Goal: Information Seeking & Learning: Check status

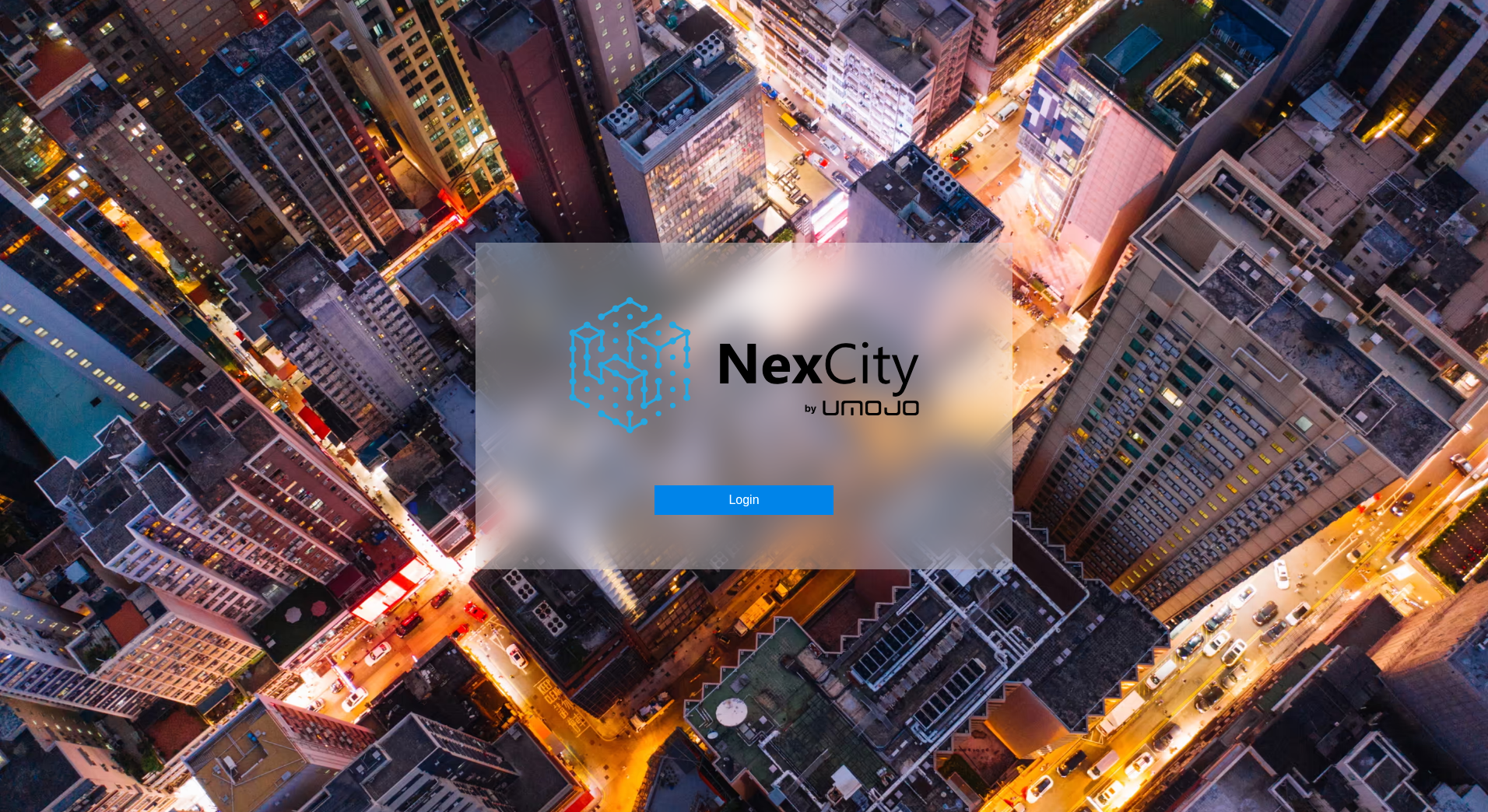
click at [787, 500] on button "Login" at bounding box center [744, 499] width 178 height 29
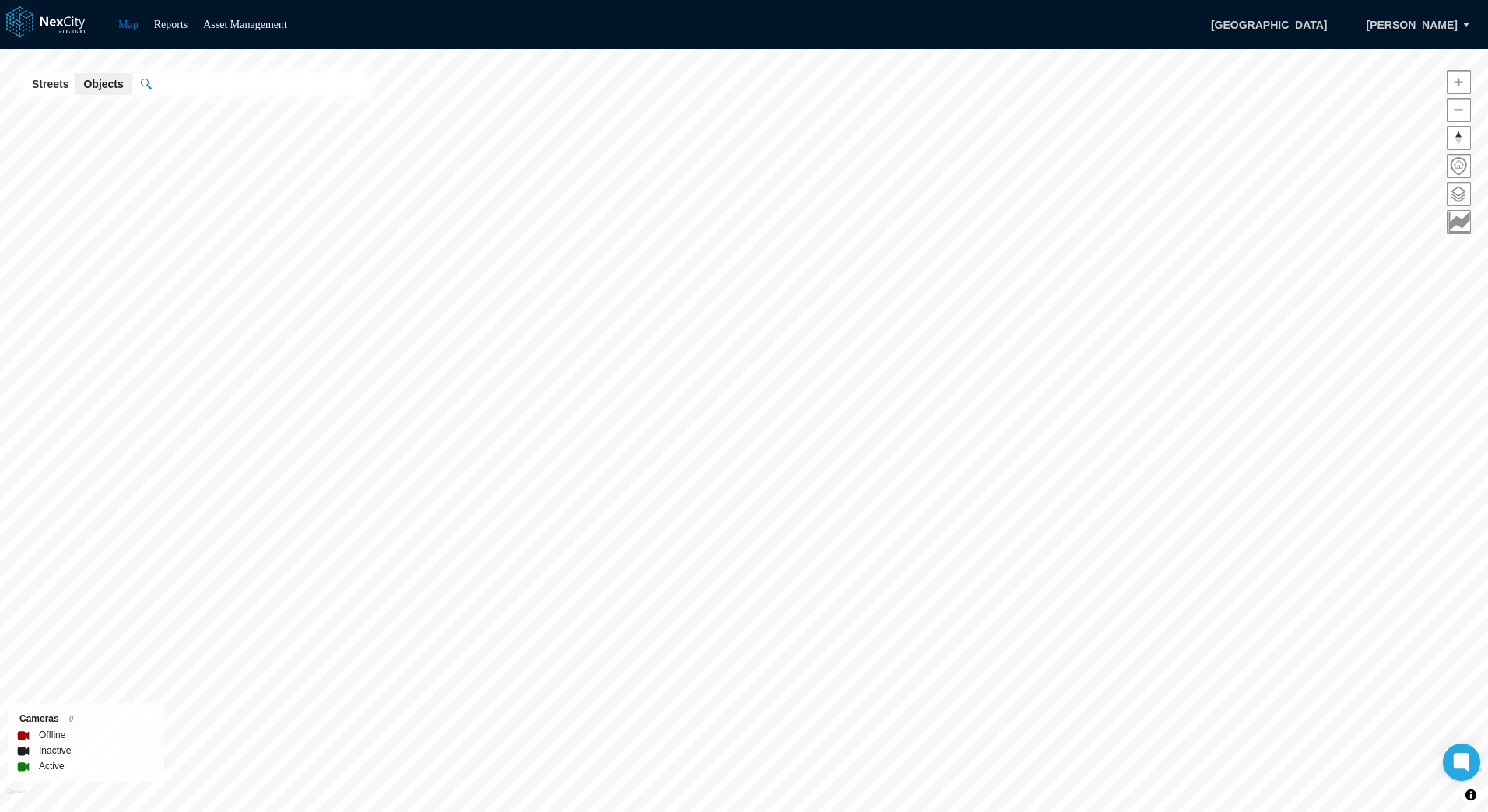
click at [180, 34] on div "Map Reports Asset Management Seattle [PERSON_NAME]" at bounding box center [744, 24] width 1488 height 49
click at [179, 29] on link "Reports" at bounding box center [171, 24] width 34 height 11
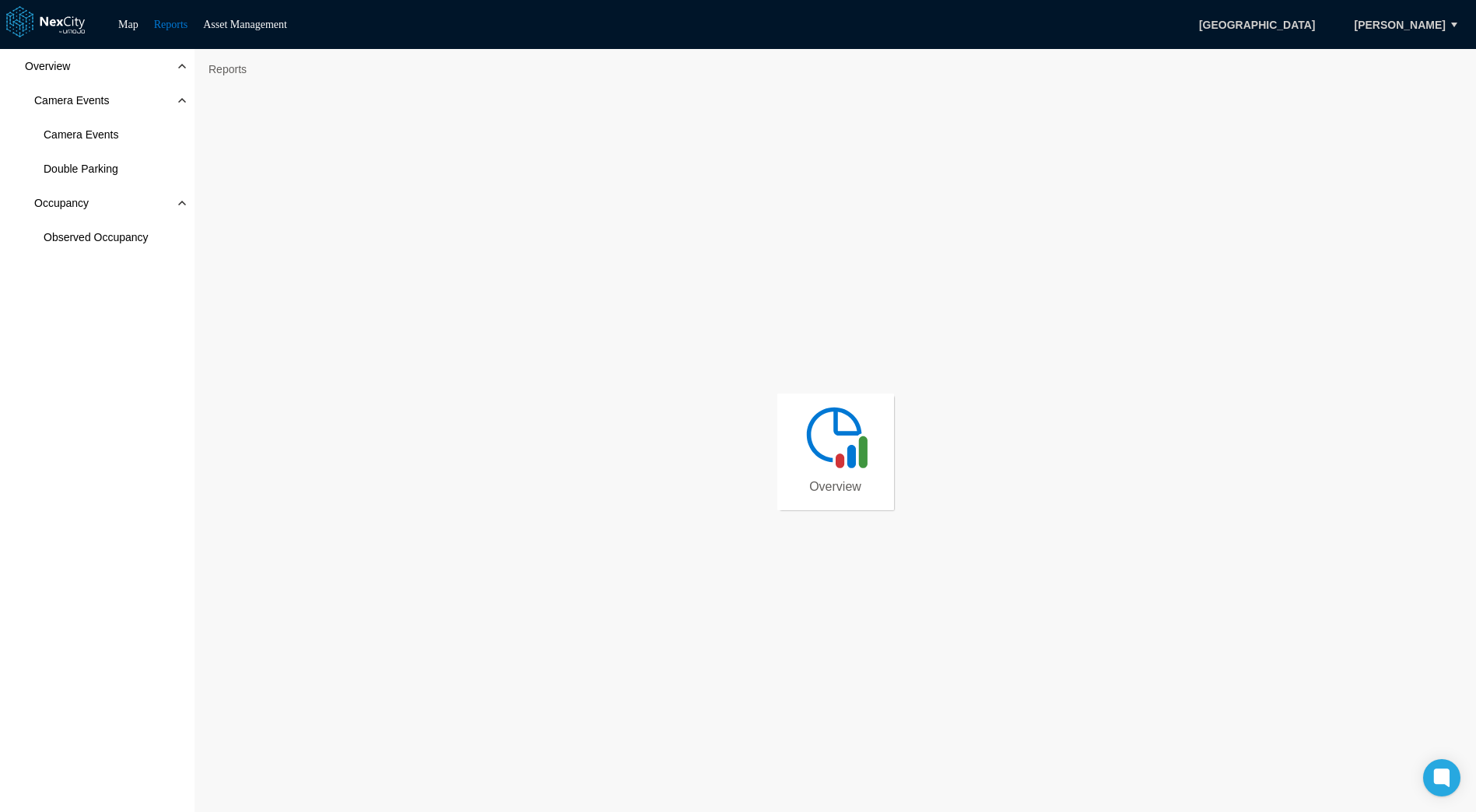
click at [822, 440] on img at bounding box center [836, 437] width 70 height 70
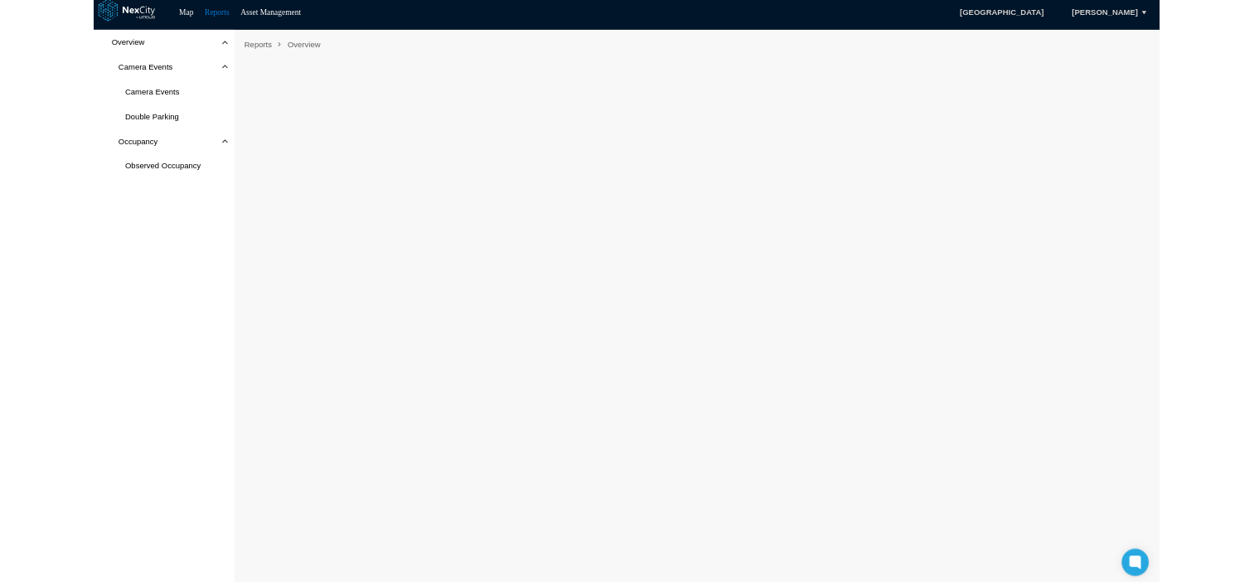
scroll to position [10, 0]
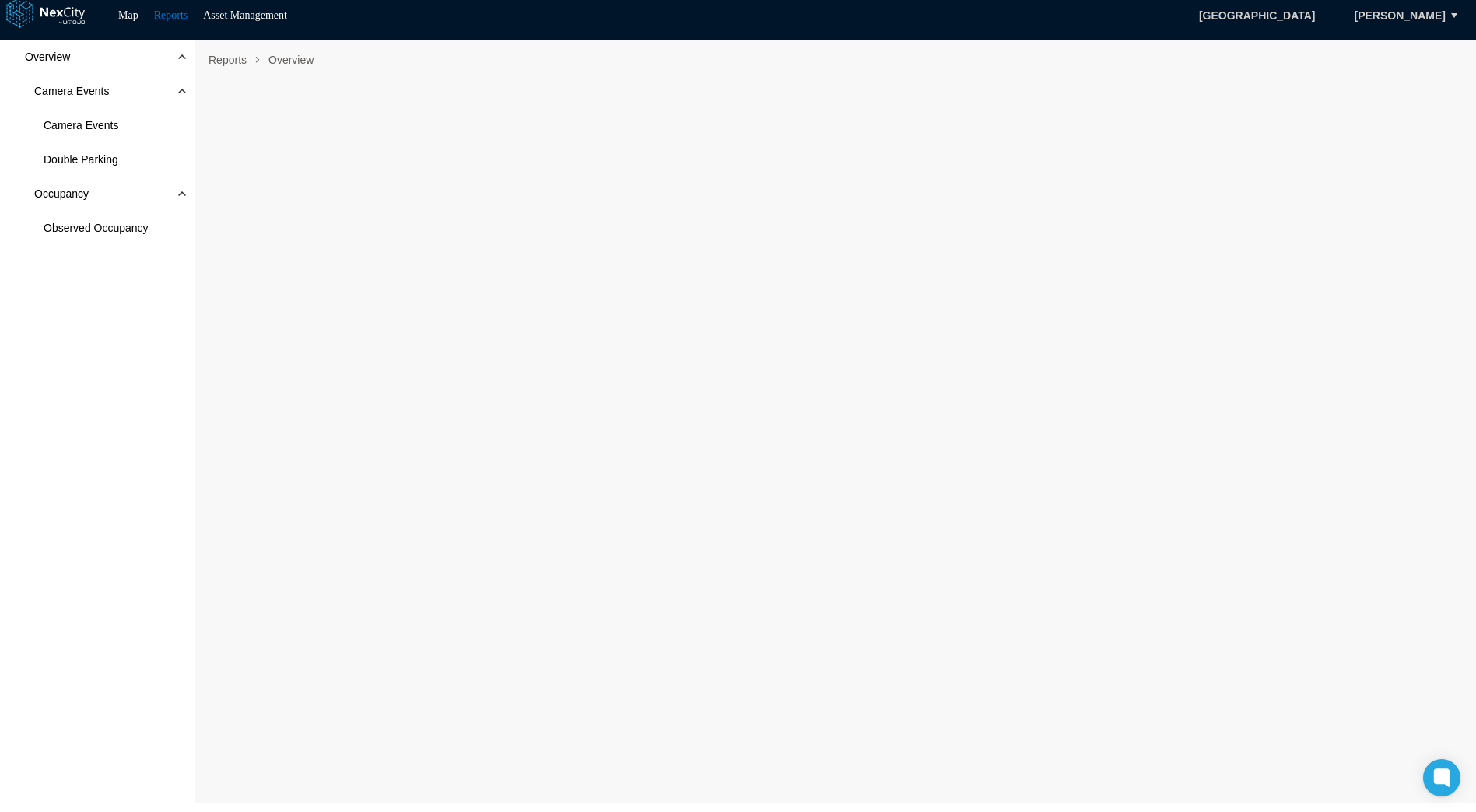
click at [128, 493] on div "Overview Camera Events Camera Events Double Parking Occupancy Observed Occupancy" at bounding box center [97, 421] width 194 height 764
click at [132, 416] on div "Overview Camera Events Camera Events Double Parking Occupancy Observed Occupancy" at bounding box center [97, 421] width 194 height 764
click at [70, 580] on div "Overview Camera Events Camera Events Double Parking Occupancy Observed Occupancy" at bounding box center [97, 421] width 194 height 764
click at [97, 580] on div "Overview Camera Events Camera Events Double Parking Occupancy Observed Occupancy" at bounding box center [97, 421] width 194 height 764
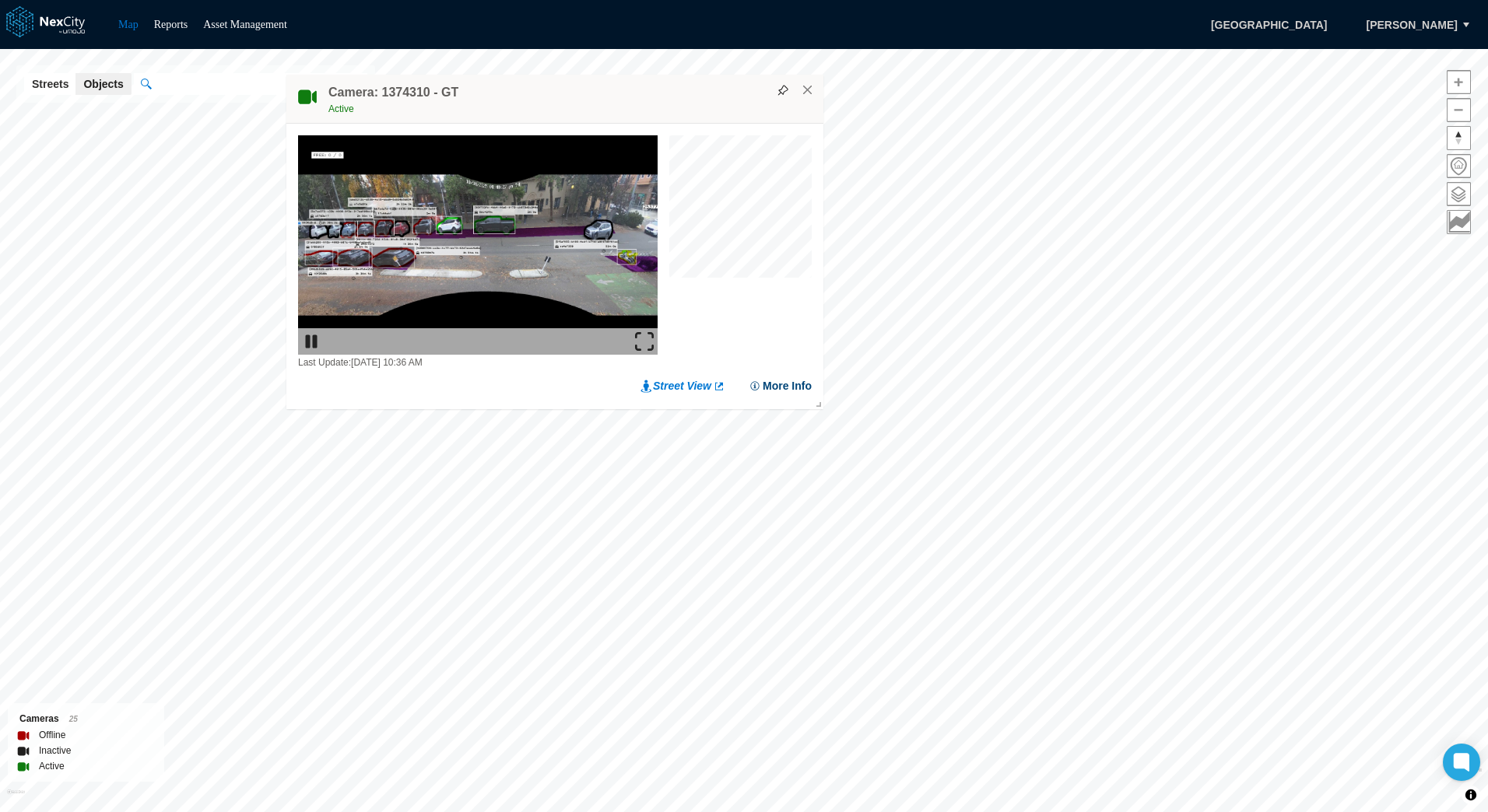
click at [780, 385] on button "More Info" at bounding box center [779, 386] width 63 height 16
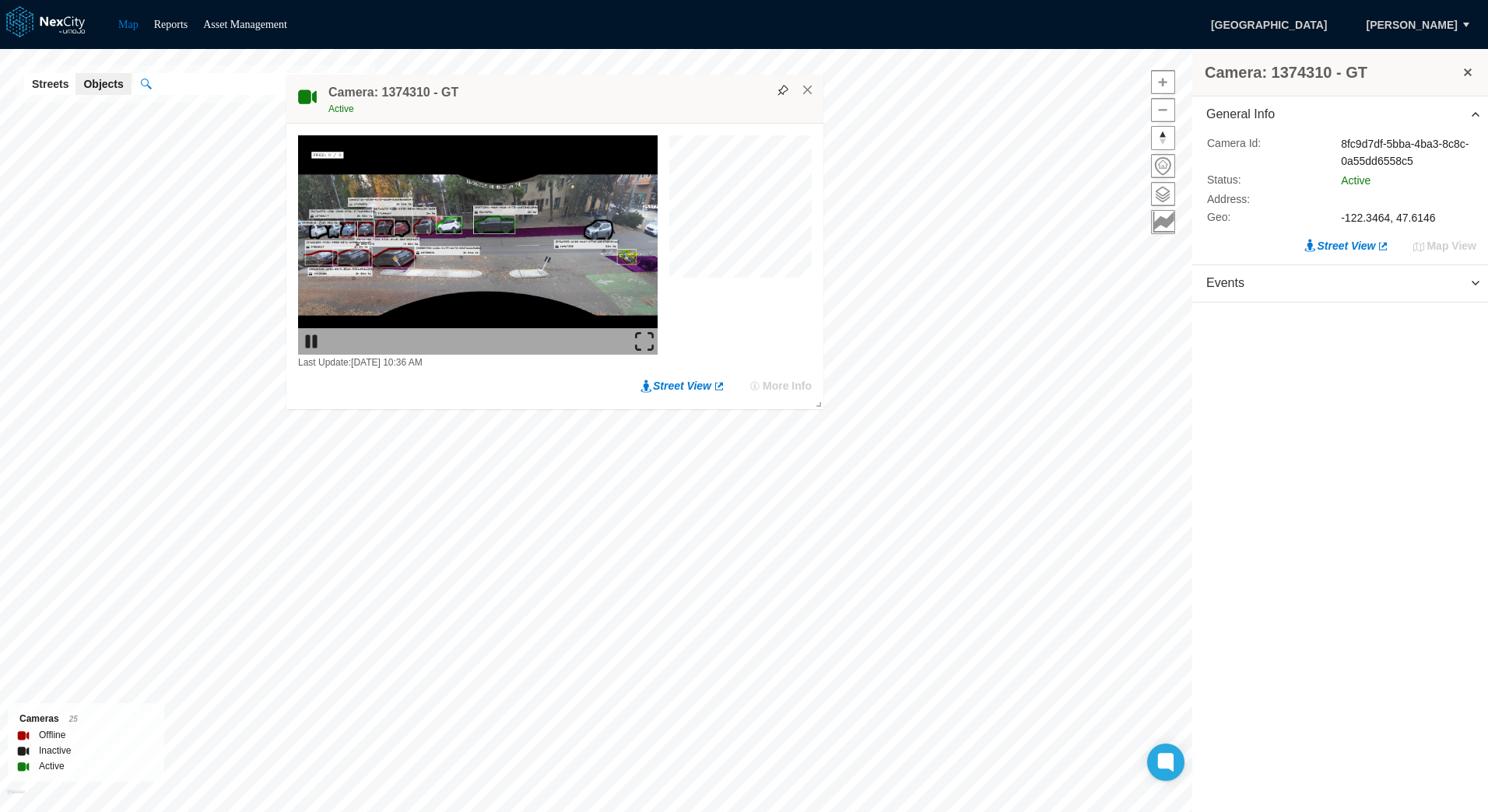
click at [1387, 145] on div "8fc9d7df-5bba-4ba3-8c8c-0a55dd6558c5" at bounding box center [1408, 152] width 135 height 34
copy div "8fc9d7df-5bba-4ba3-8c8c-0a55dd6558c5"
click at [1339, 294] on span "Events" at bounding box center [1340, 283] width 296 height 37
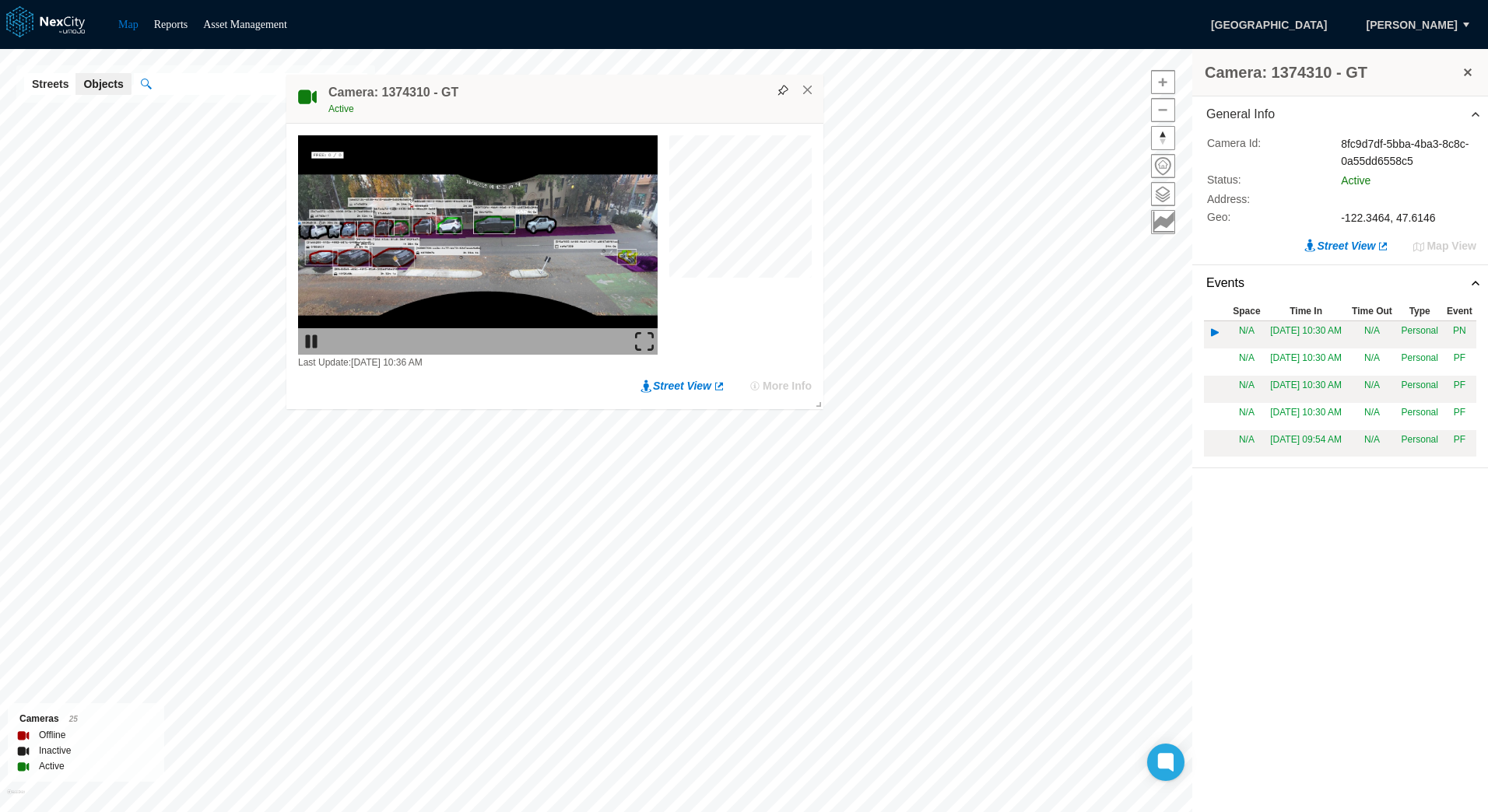
click at [1327, 336] on td "[DATE] 10:30 AM" at bounding box center [1306, 334] width 83 height 27
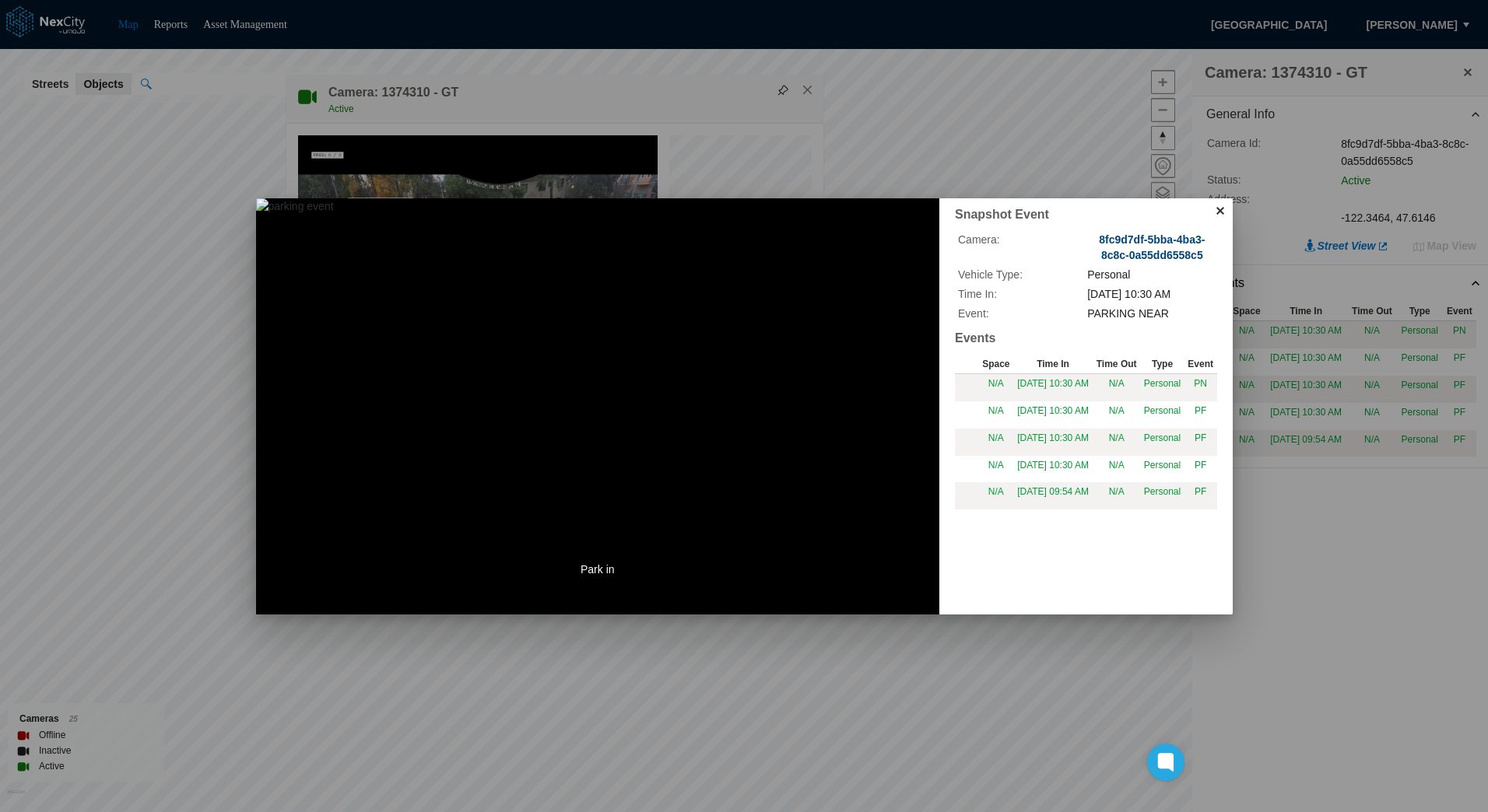
click at [1136, 252] on button "8fc9d7df-5bba-4ba3-8c8c-0a55dd6558c5" at bounding box center [1152, 248] width 130 height 32
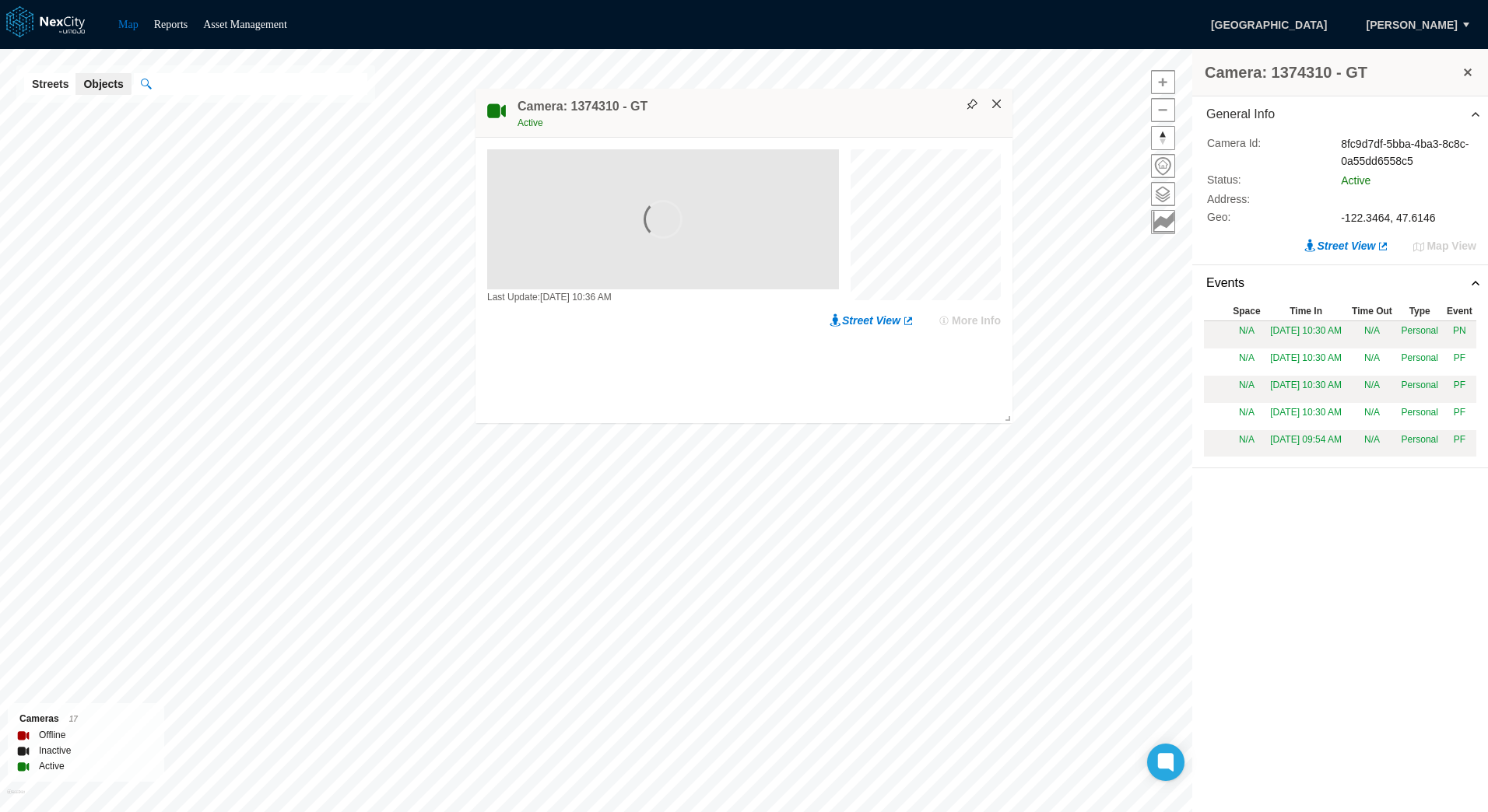
click at [997, 104] on button "×" at bounding box center [996, 104] width 14 height 14
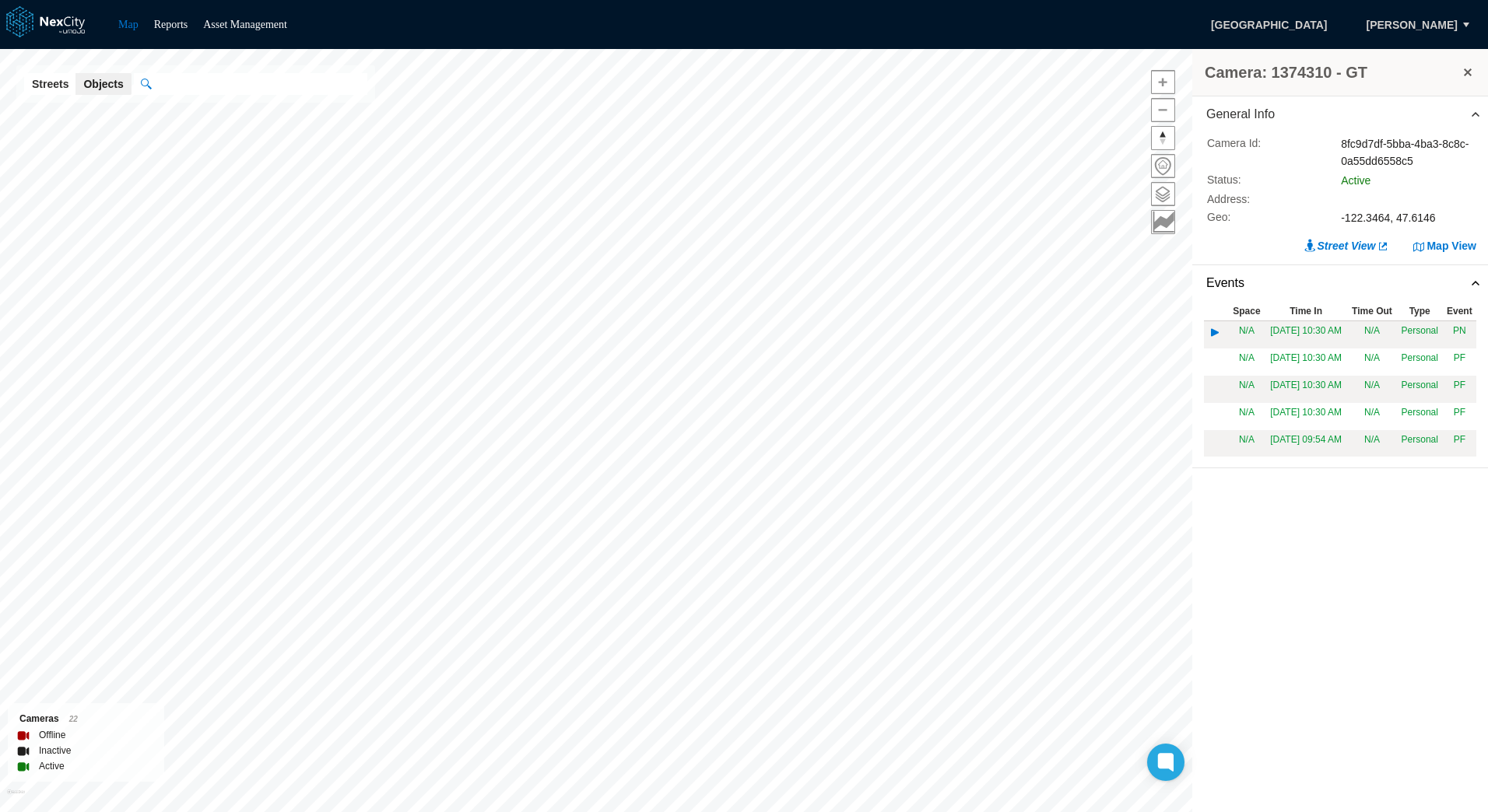
click at [1265, 333] on td "[DATE] 10:30 AM" at bounding box center [1306, 334] width 83 height 27
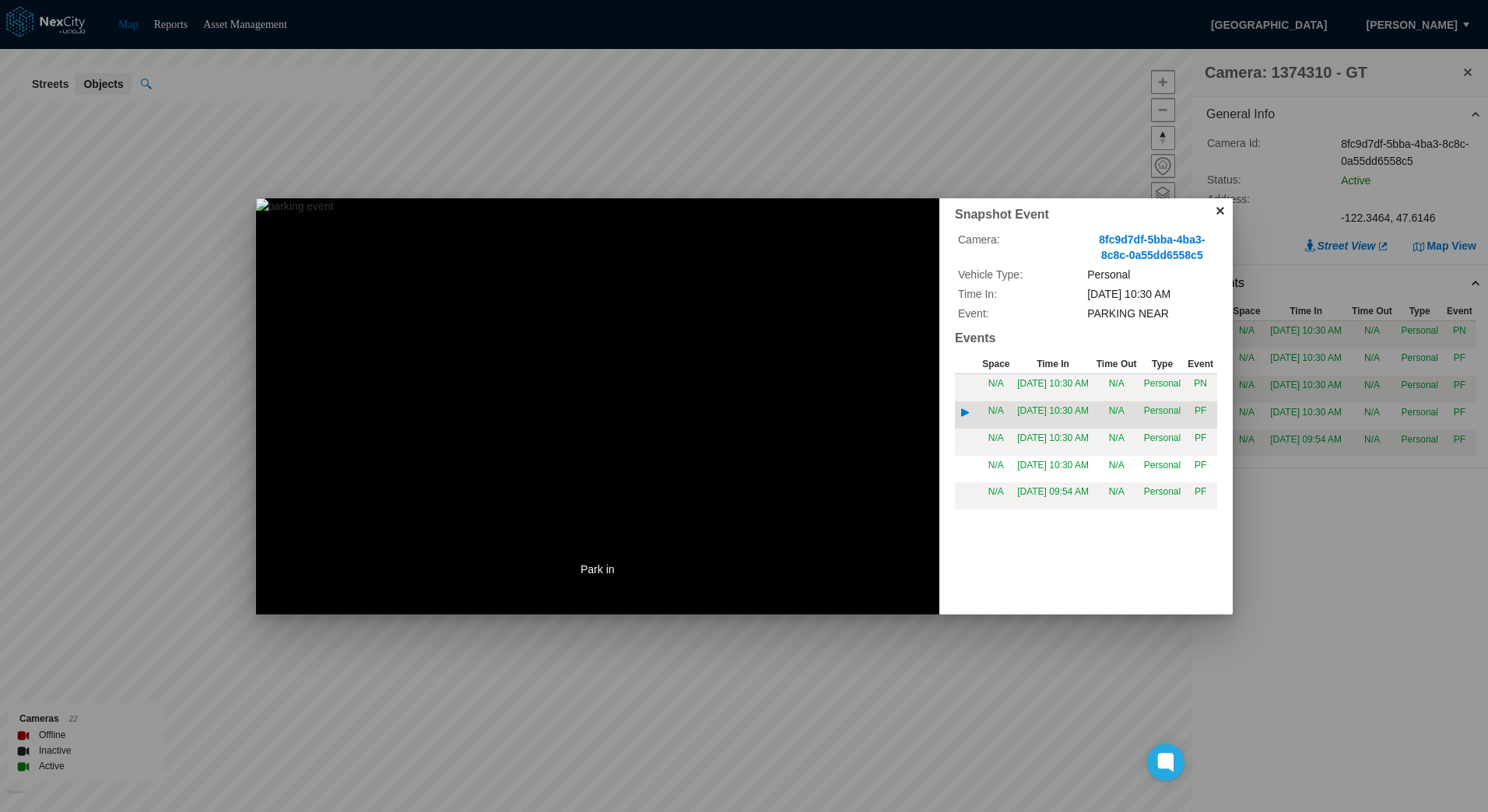
click at [1032, 420] on td "[DATE] 10:30 AM" at bounding box center [1052, 415] width 80 height 27
click at [1035, 456] on td "[DATE] 10:30 AM" at bounding box center [1052, 442] width 80 height 27
click at [1216, 216] on button at bounding box center [1220, 210] width 25 height 25
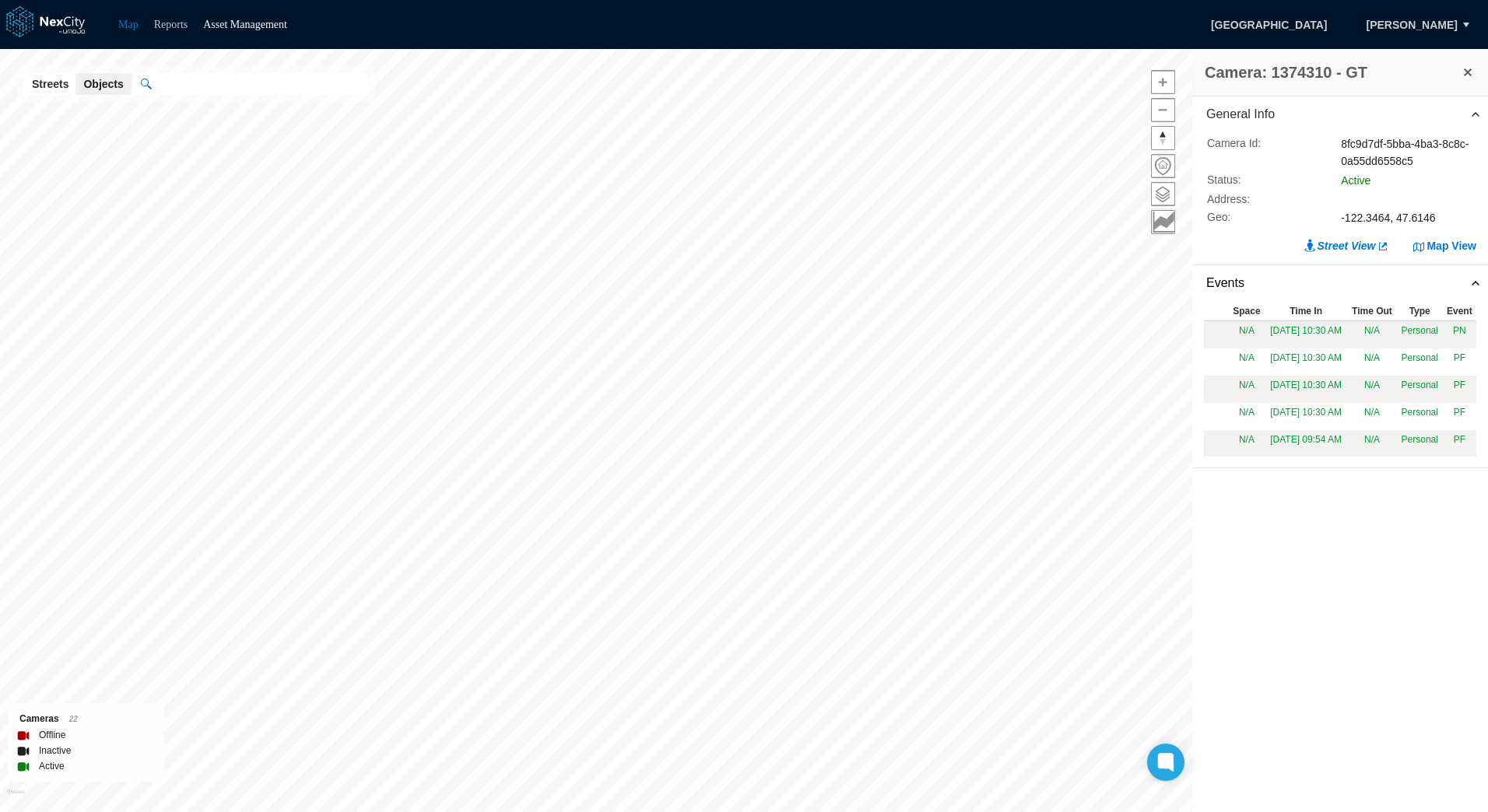
click at [170, 23] on link "Reports" at bounding box center [171, 24] width 34 height 11
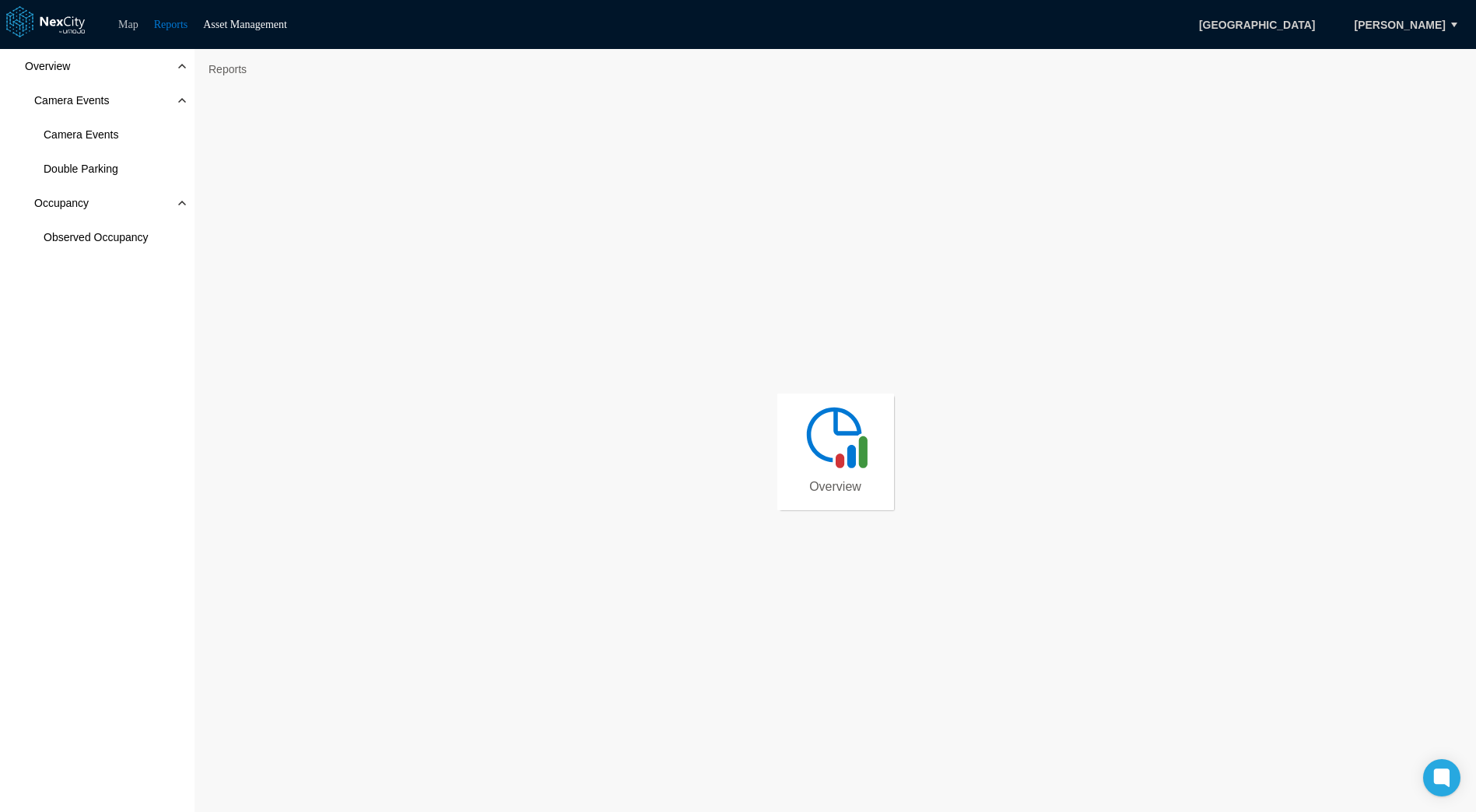
click at [129, 21] on link "Map" at bounding box center [129, 24] width 21 height 11
